Goal: Check status: Check status

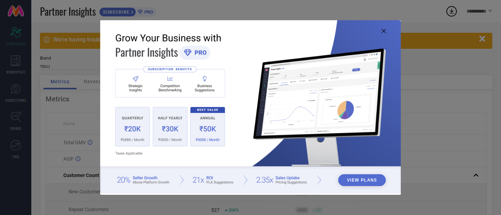
click at [384, 31] on icon at bounding box center [384, 31] width 4 height 4
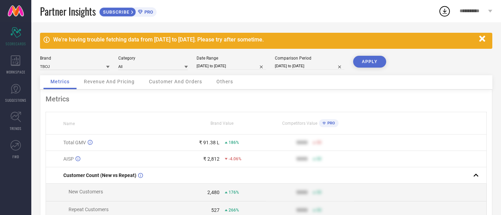
click at [201, 69] on input "[DATE] to [DATE]" at bounding box center [232, 65] width 70 height 7
select select "3"
select select "2025"
select select "4"
select select "2025"
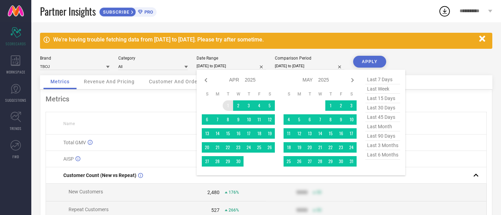
click at [227, 106] on td "1" at bounding box center [228, 105] width 10 height 10
type input "After [DATE]"
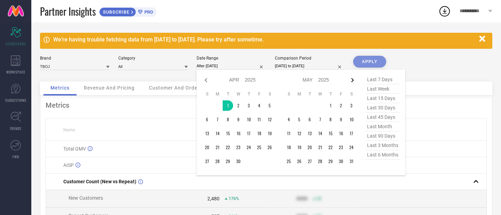
click at [355, 81] on icon at bounding box center [352, 80] width 8 height 8
select select "7"
select select "2025"
select select "8"
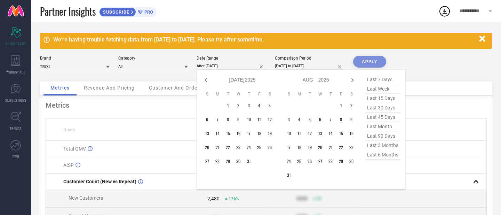
select select "2025"
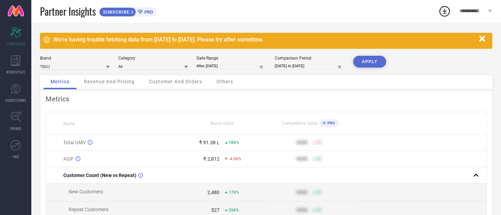
type input "[DATE] to [DATE]"
click at [370, 64] on button "APPLY" at bounding box center [369, 62] width 33 height 12
click at [23, 63] on div "WORKSPACE" at bounding box center [15, 65] width 31 height 28
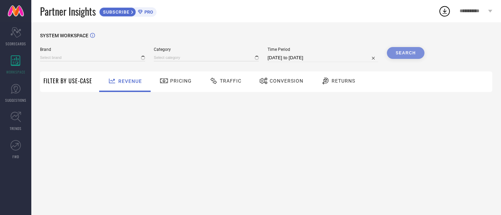
type input "TBOJ"
type input "All"
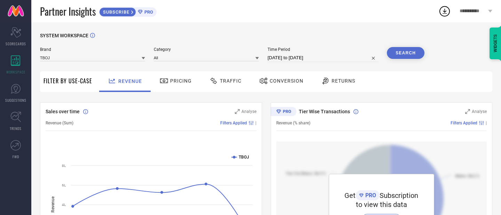
click at [181, 83] on span "Pricing" at bounding box center [181, 81] width 22 height 6
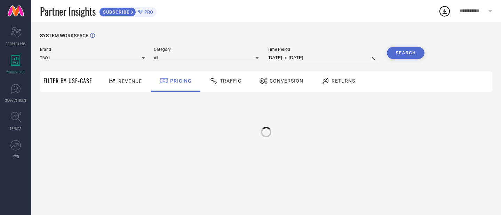
click at [181, 83] on span "Pricing" at bounding box center [181, 81] width 22 height 6
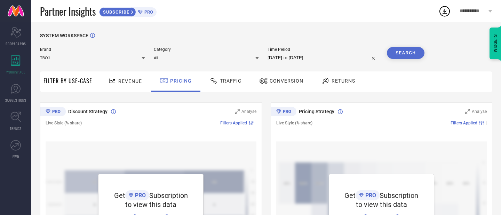
click at [240, 85] on div "Traffic" at bounding box center [225, 81] width 35 height 12
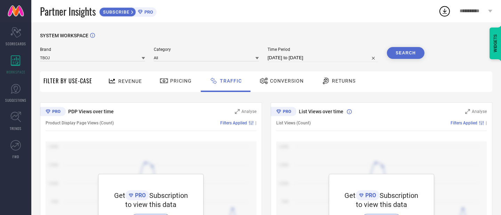
click at [271, 85] on div "Conversion" at bounding box center [282, 81] width 48 height 12
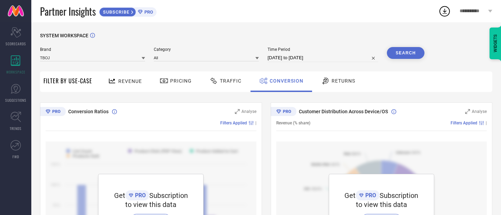
click at [329, 85] on div at bounding box center [326, 81] width 10 height 8
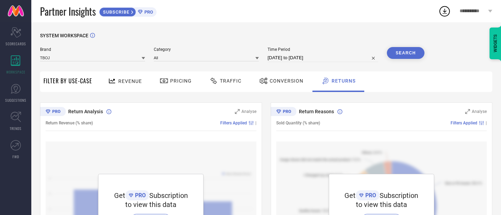
click at [135, 82] on span "Revenue" at bounding box center [130, 81] width 24 height 6
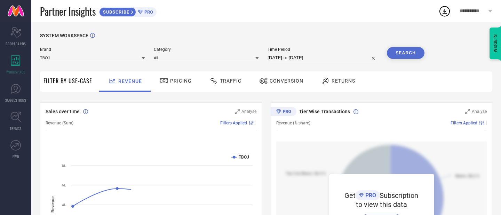
click at [167, 85] on div "Pricing" at bounding box center [175, 81] width 35 height 12
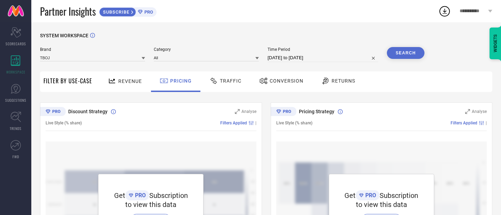
click at [129, 74] on div "Revenue" at bounding box center [124, 81] width 51 height 21
